Goal: Check status: Check status

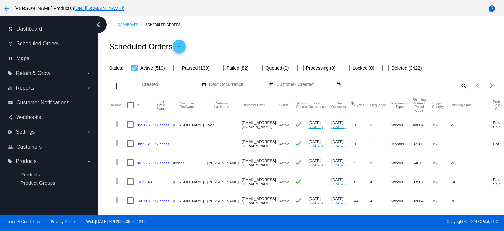
click at [459, 85] on mat-icon "search" at bounding box center [463, 86] width 8 height 10
click at [382, 86] on input "Search" at bounding box center [419, 84] width 98 height 5
paste input "[EMAIL_ADDRESS][DOMAIN_NAME]"
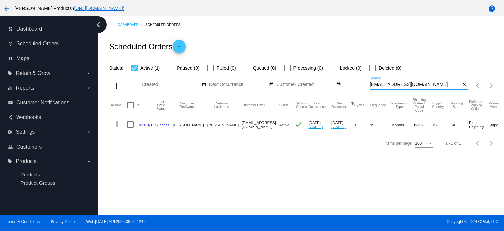
type input "[EMAIL_ADDRESS][DOMAIN_NAME]"
click at [140, 123] on link "1031940" at bounding box center [144, 124] width 15 height 4
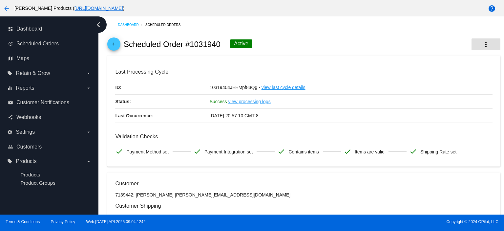
click at [482, 44] on mat-icon "more_vert" at bounding box center [486, 45] width 8 height 8
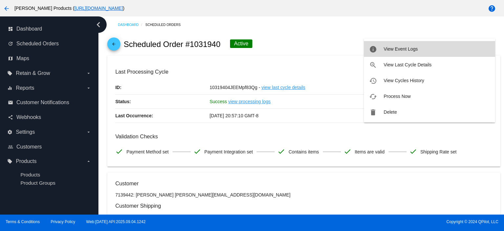
click at [397, 50] on span "View Event Logs" at bounding box center [400, 48] width 34 height 5
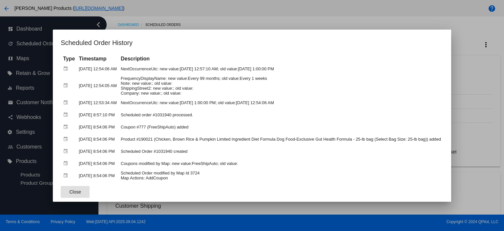
click at [76, 192] on span "Close" at bounding box center [75, 191] width 12 height 5
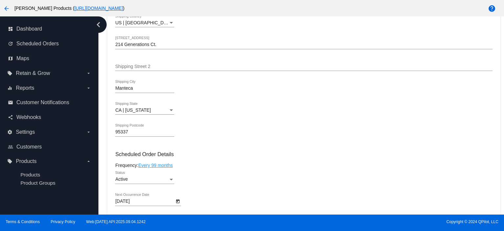
scroll to position [306, 0]
